Goal: Navigation & Orientation: Find specific page/section

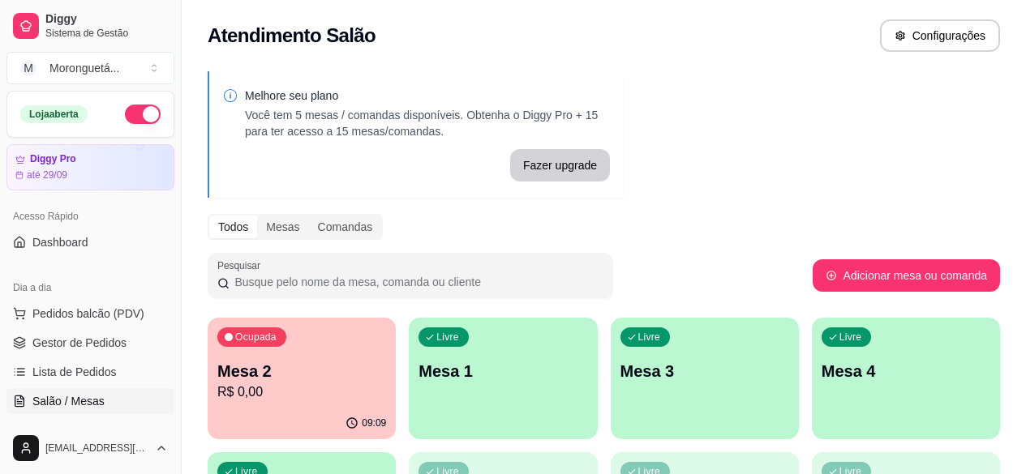
click at [79, 423] on span "Diggy Bot" at bounding box center [56, 431] width 49 height 16
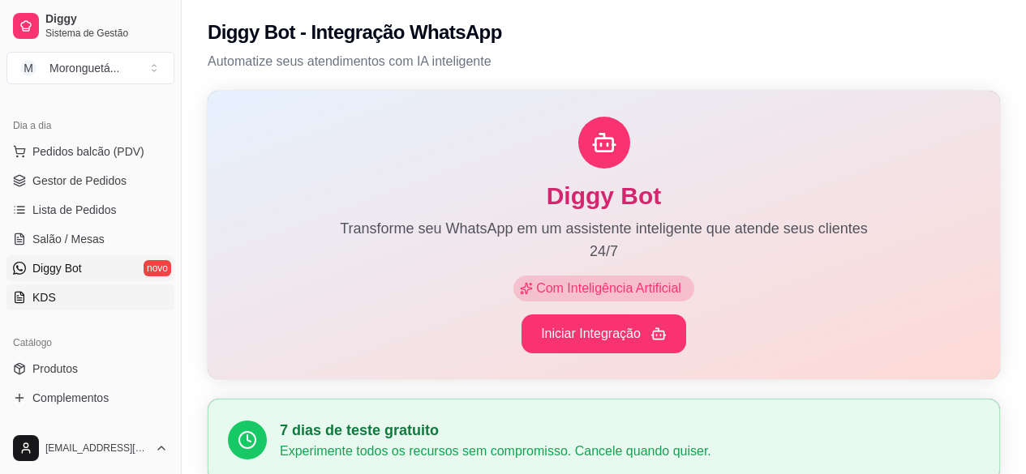
click at [73, 303] on link "KDS" at bounding box center [90, 298] width 168 height 26
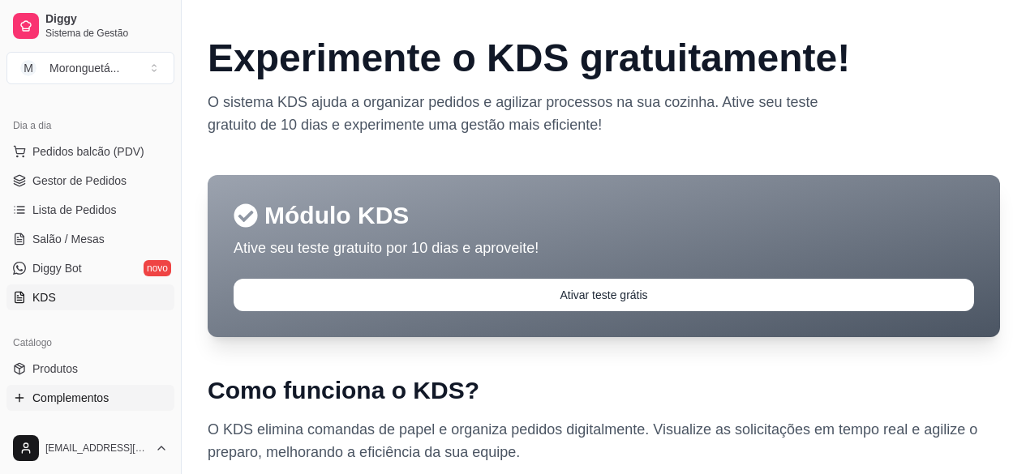
scroll to position [324, 0]
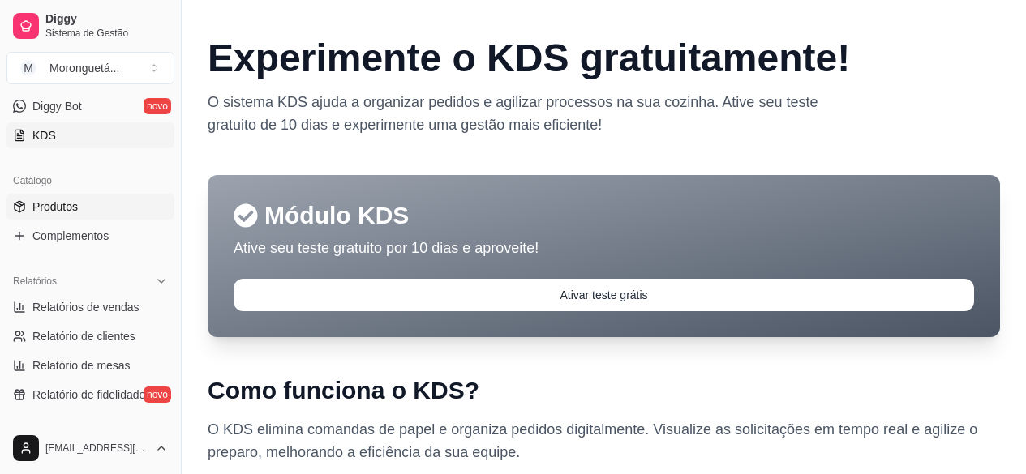
click at [75, 208] on span "Produtos" at bounding box center [54, 207] width 45 height 16
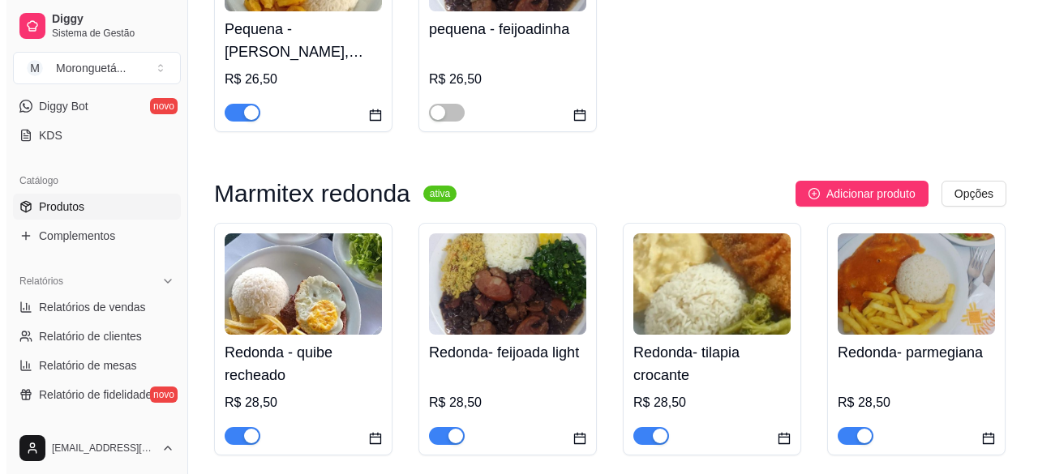
scroll to position [81, 0]
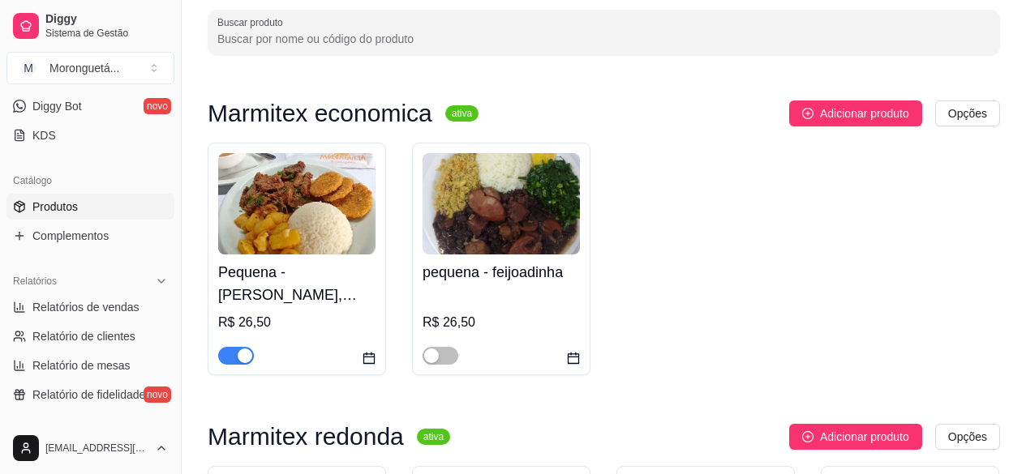
click at [256, 248] on img at bounding box center [296, 203] width 157 height 101
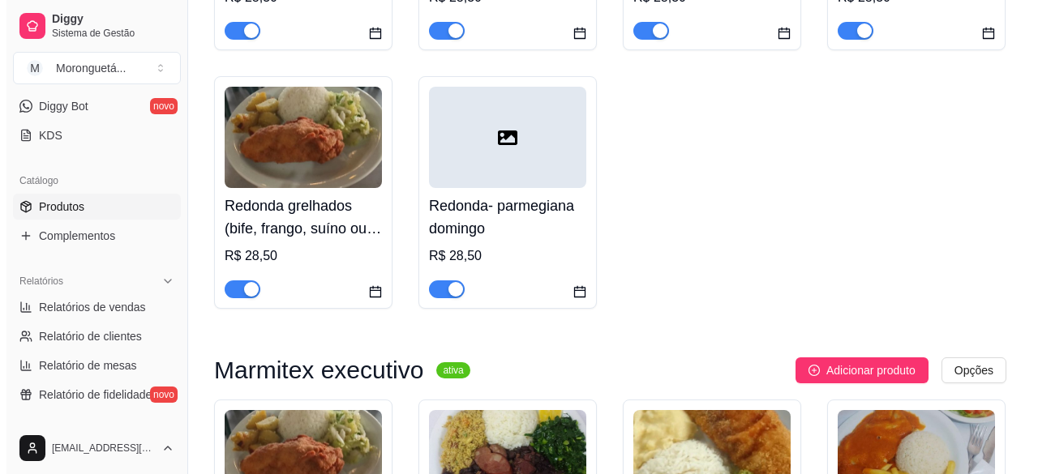
scroll to position [324, 0]
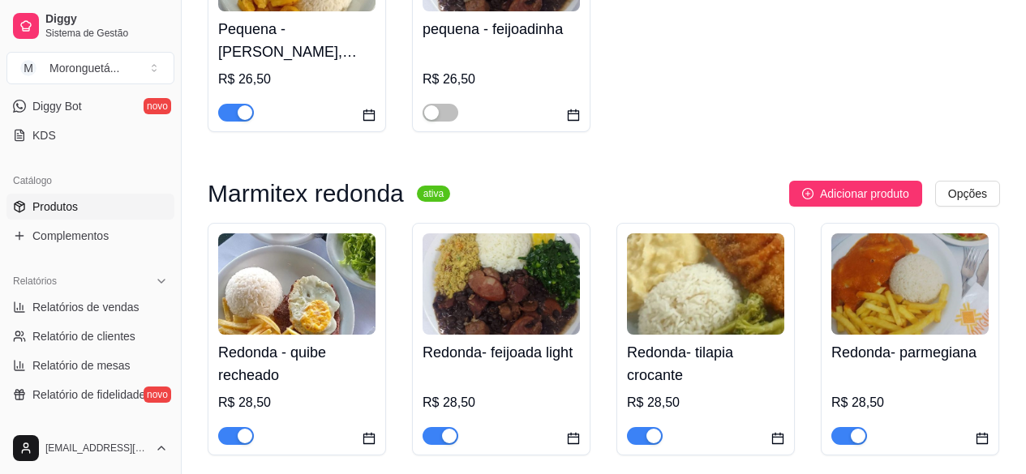
click at [327, 328] on img at bounding box center [296, 284] width 157 height 101
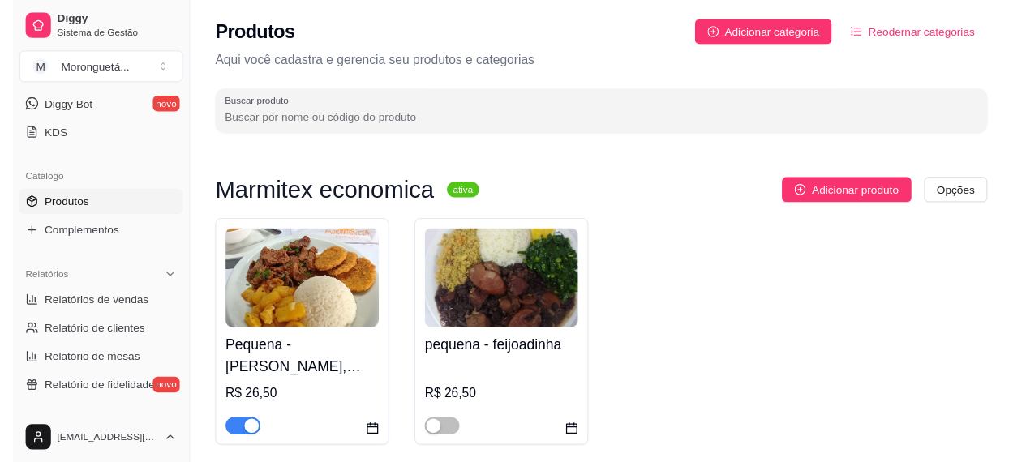
scroll to position [0, 0]
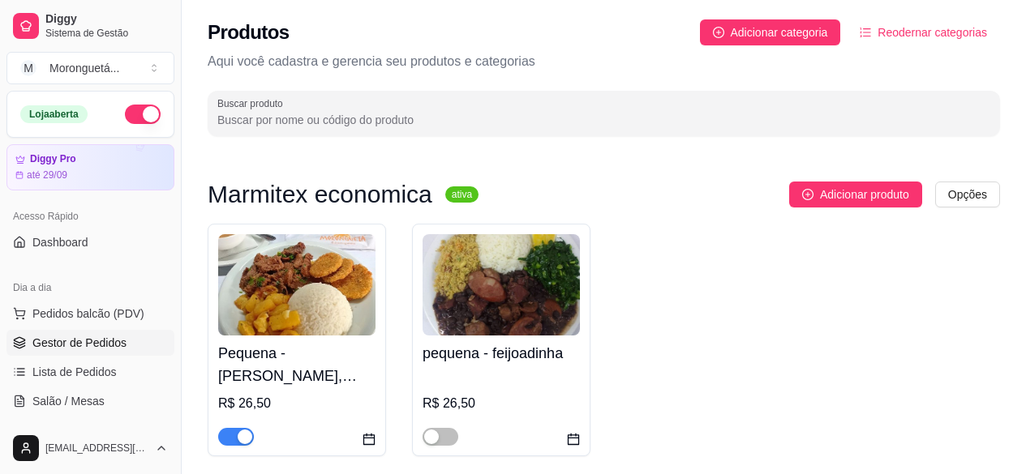
click at [81, 337] on span "Gestor de Pedidos" at bounding box center [79, 343] width 94 height 16
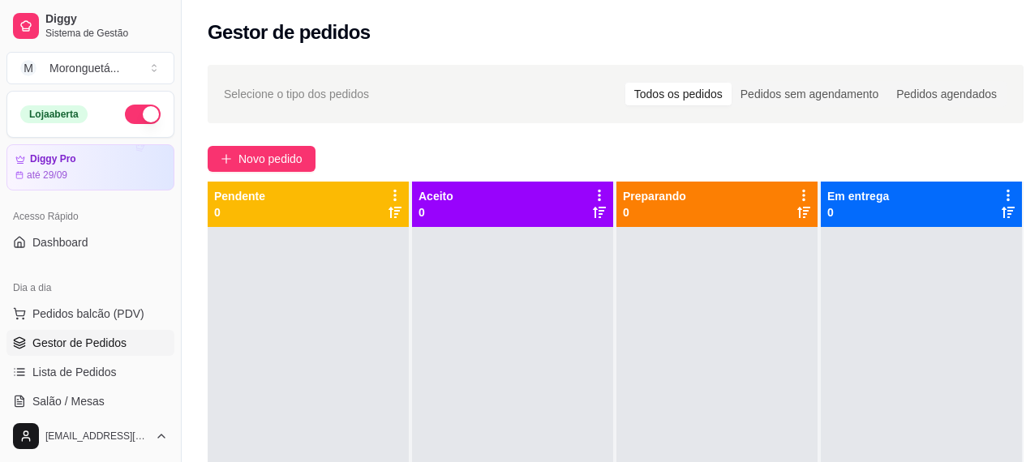
click at [134, 114] on button "button" at bounding box center [143, 114] width 36 height 19
click at [131, 121] on button "button" at bounding box center [143, 114] width 36 height 19
